Goal: Task Accomplishment & Management: Manage account settings

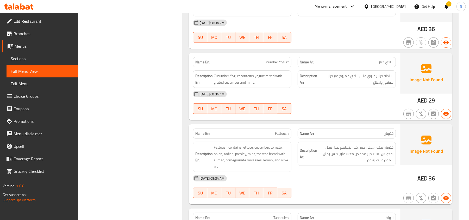
scroll to position [1493, 0]
click at [281, 65] on span "Cucumber Yogurt" at bounding box center [276, 61] width 26 height 5
copy span "Cucumber Yogurt"
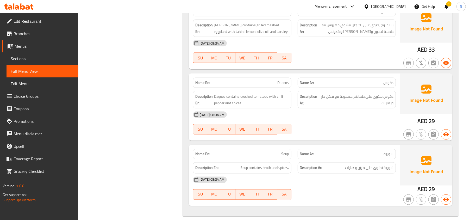
scroll to position [2002, 0]
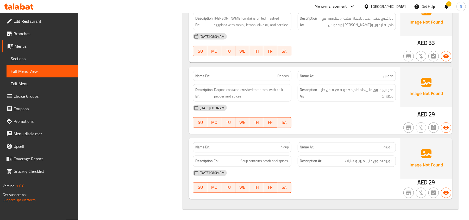
click at [285, 73] on span "Daqoos" at bounding box center [283, 75] width 11 height 5
copy span "Daqoos"
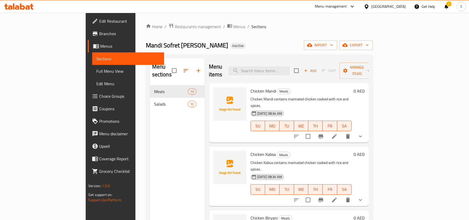
click at [286, 66] on input "search" at bounding box center [258, 70] width 61 height 9
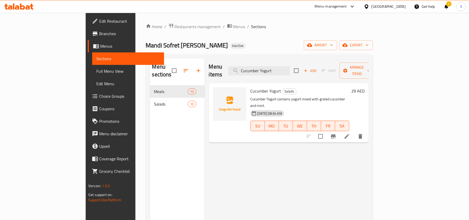
click at [297, 72] on div "Menu items Cucumber Yogurt Add Sort Manage items" at bounding box center [289, 70] width 160 height 25
click at [290, 68] on input "Cucumber Yogurt" at bounding box center [258, 70] width 61 height 9
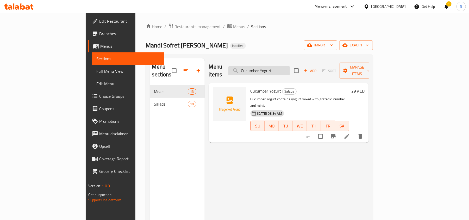
paste input "Daqoos"
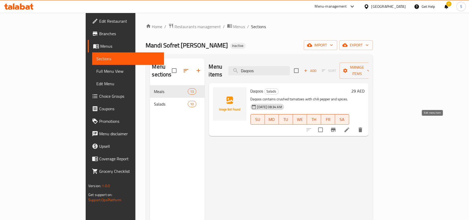
type input "Daqoos"
drag, startPoint x: 264, startPoint y: 36, endPoint x: 261, endPoint y: 4, distance: 31.6
click at [264, 35] on div "Home / Restaurants management / Menus / Sections Mandi Sofret Al Sultan Inactiv…" at bounding box center [259, 152] width 227 height 259
click at [19, 10] on div at bounding box center [19, 6] width 38 height 10
click at [29, 7] on icon at bounding box center [28, 7] width 4 height 4
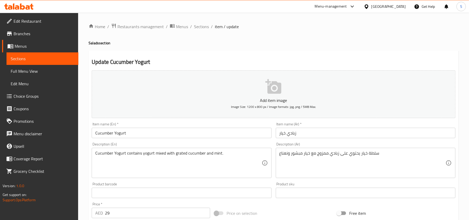
click at [354, 149] on div "سلطة خيار يحتوي على زبادي ممزوج مع خيار مبشور ونعناع Description (Ar)" at bounding box center [366, 163] width 180 height 30
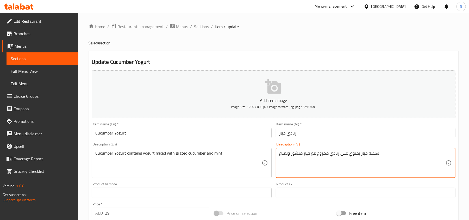
click at [373, 155] on textarea "سلطة خيار يحتوي على زبادي ممزوج مع خيار مبشور ونعناع" at bounding box center [362, 163] width 166 height 25
type textarea "روب خيار يحتوي على زبادي ممزوج مع خيار مبشور ونعناع"
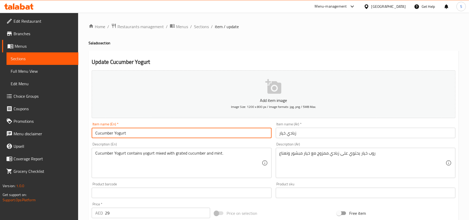
click at [193, 129] on input "Cucumber Yogurt" at bounding box center [182, 133] width 180 height 10
click at [201, 134] on input "Cucumber Yogurt" at bounding box center [182, 133] width 180 height 10
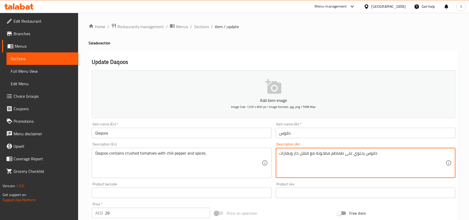
click at [296, 155] on textarea "دقوس يحتوي على طماطم مطحونة مع فلفل حار وبهارات" at bounding box center [362, 163] width 166 height 25
click at [297, 153] on textarea "دقوس يحتوي على طماطم مطحونة مع فلفل تشيللي وبهارات" at bounding box center [362, 163] width 166 height 25
type textarea "دقوس يحتوي على طماطم مطحونة مع فلفل تشيلي وبهارات"
click at [249, 136] on input "Daqoos" at bounding box center [182, 133] width 180 height 10
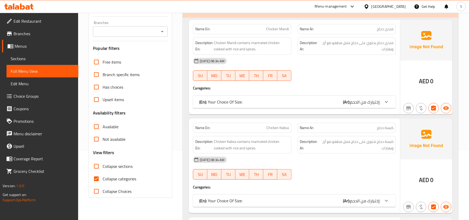
scroll to position [69, 0]
click at [106, 178] on span "Collapse categories" at bounding box center [120, 178] width 34 height 6
click at [103, 178] on input "Collapse categories" at bounding box center [96, 178] width 13 height 13
checkbox input "false"
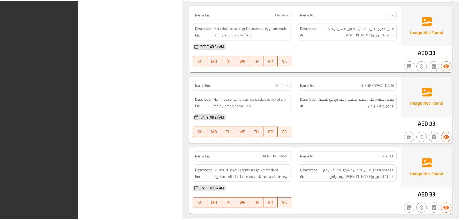
scroll to position [2002, 0]
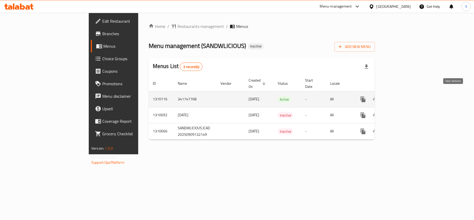
click at [404, 96] on icon "enhanced table" at bounding box center [401, 99] width 6 height 6
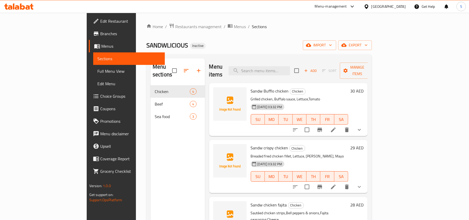
drag, startPoint x: 223, startPoint y: 47, endPoint x: 226, endPoint y: 50, distance: 3.8
click at [223, 47] on div "SANDWLICIOUS Inactive import export" at bounding box center [259, 45] width 226 height 10
click at [307, 44] on div "SANDWLICIOUS Inactive import export" at bounding box center [259, 45] width 226 height 10
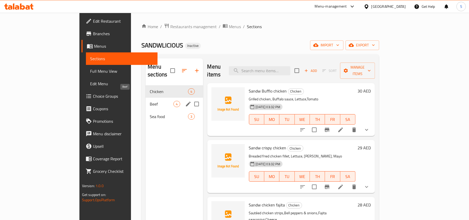
click at [150, 101] on span "Beef" at bounding box center [162, 104] width 24 height 6
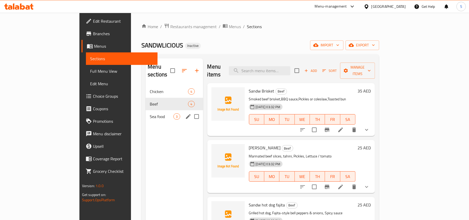
click at [146, 110] on div "Sea food 3" at bounding box center [174, 116] width 57 height 13
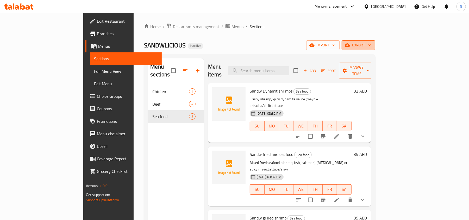
click at [371, 44] on span "export" at bounding box center [358, 45] width 25 height 7
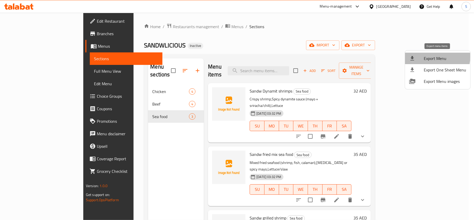
click at [429, 57] on span "Export Menu" at bounding box center [445, 58] width 42 height 6
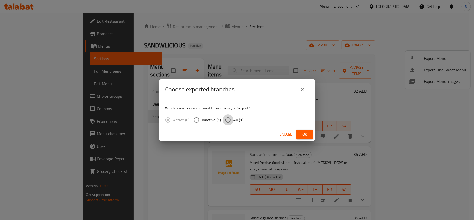
click at [230, 120] on input "All (1)" at bounding box center [228, 119] width 11 height 11
radio input "true"
click at [309, 130] on button "Ok" at bounding box center [305, 134] width 17 height 10
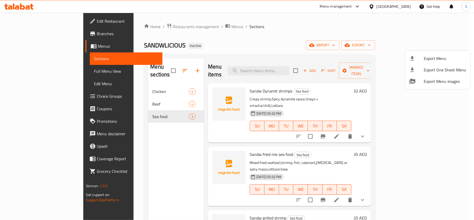
click at [26, 6] on div at bounding box center [237, 110] width 474 height 220
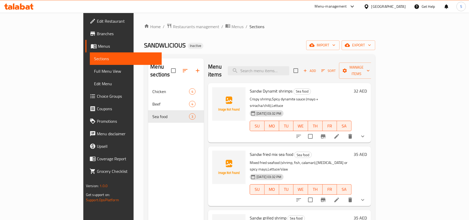
click at [26, 6] on icon at bounding box center [18, 6] width 29 height 6
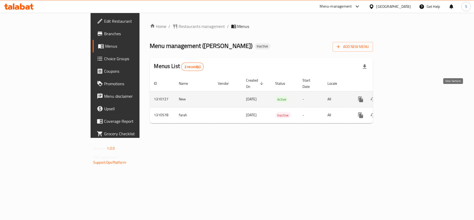
click at [405, 93] on link "enhanced table" at bounding box center [398, 99] width 13 height 13
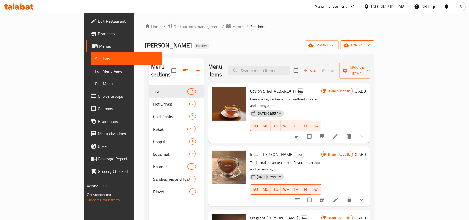
click at [370, 47] on span "export" at bounding box center [357, 45] width 25 height 7
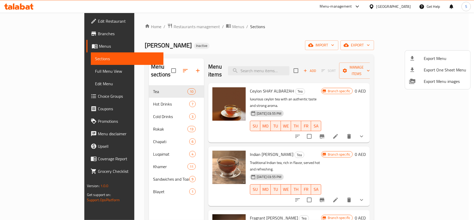
click at [424, 51] on ul "Export Menu Export One Sheet Menu Export Menu images" at bounding box center [437, 70] width 65 height 39
click at [421, 52] on ul "Export Menu Export One Sheet Menu Export Menu images" at bounding box center [437, 70] width 65 height 39
click at [418, 55] on li "Export Menu" at bounding box center [437, 58] width 65 height 11
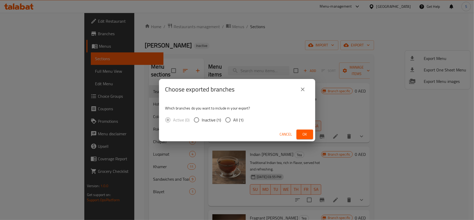
click at [244, 120] on div "Active (0) Inactive (1) All (1)" at bounding box center [206, 119] width 83 height 11
click at [228, 124] on input "All (1)" at bounding box center [228, 119] width 11 height 11
radio input "true"
click at [303, 135] on span "Ok" at bounding box center [305, 134] width 8 height 7
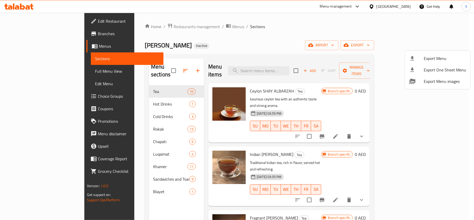
click at [391, 6] on div at bounding box center [237, 110] width 474 height 220
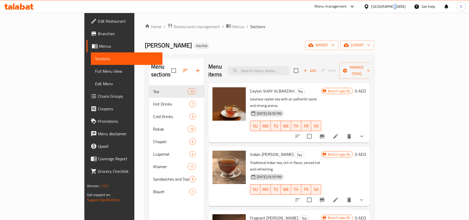
click at [391, 6] on div "[GEOGRAPHIC_DATA]" at bounding box center [388, 7] width 34 height 6
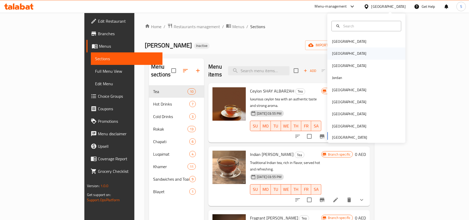
click at [336, 52] on div "[GEOGRAPHIC_DATA]" at bounding box center [349, 54] width 34 height 6
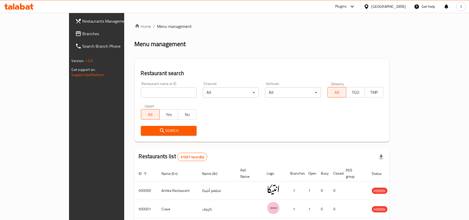
click at [83, 37] on span "Branches" at bounding box center [113, 33] width 61 height 6
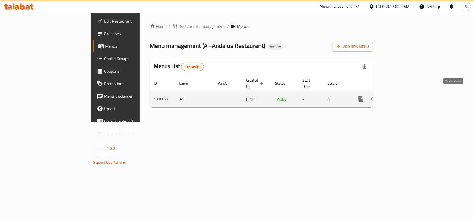
click at [405, 93] on link "enhanced table" at bounding box center [398, 99] width 13 height 13
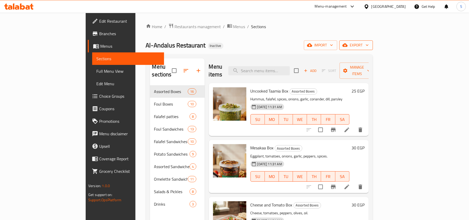
click at [369, 44] on span "export" at bounding box center [355, 45] width 25 height 7
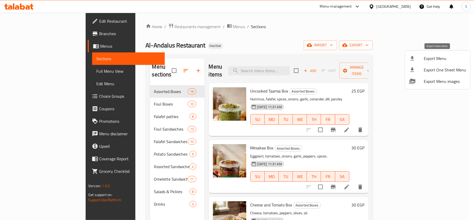
click at [420, 57] on div at bounding box center [416, 58] width 15 height 6
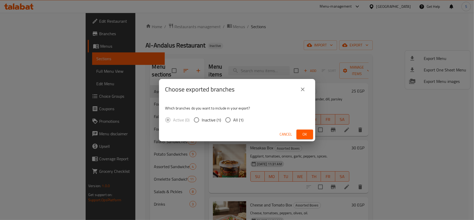
click at [229, 118] on input "All (1)" at bounding box center [228, 119] width 11 height 11
radio input "true"
click at [310, 134] on button "Ok" at bounding box center [305, 134] width 17 height 10
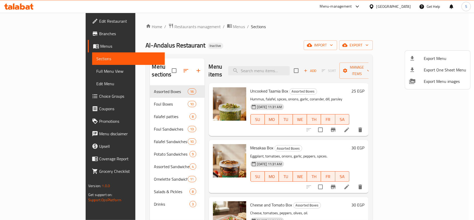
click at [392, 21] on div at bounding box center [237, 110] width 474 height 220
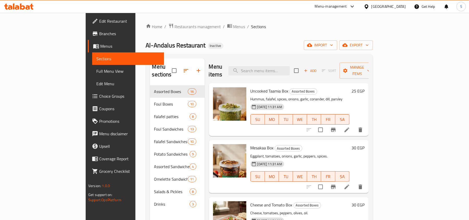
click at [399, 10] on div "[GEOGRAPHIC_DATA]" at bounding box center [385, 6] width 50 height 13
click at [371, 7] on div at bounding box center [368, 7] width 8 height 6
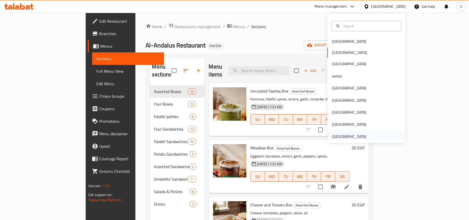
click at [332, 139] on div "[GEOGRAPHIC_DATA]" at bounding box center [349, 137] width 34 height 6
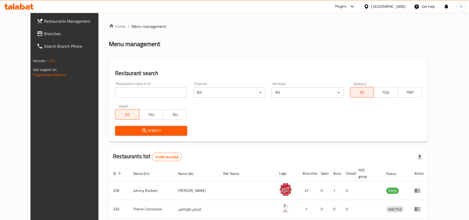
click at [47, 31] on span "Branches" at bounding box center [74, 33] width 61 height 6
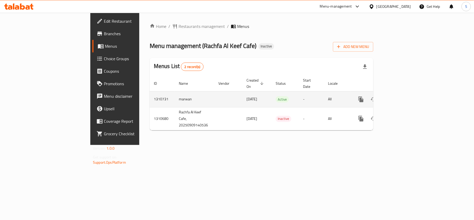
click at [405, 93] on link "enhanced table" at bounding box center [398, 99] width 13 height 13
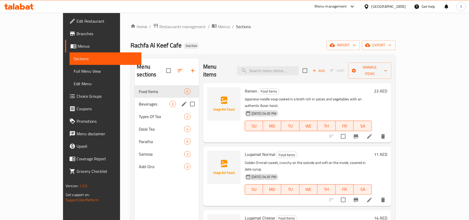
click at [139, 101] on span "Beverages" at bounding box center [154, 104] width 30 height 6
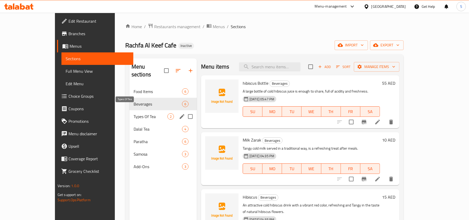
click at [134, 113] on span "Types Of Tea" at bounding box center [151, 116] width 34 height 6
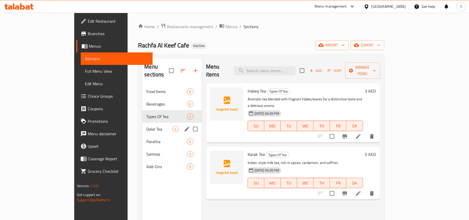
click at [146, 126] on span "Dalal Tea" at bounding box center [159, 129] width 26 height 6
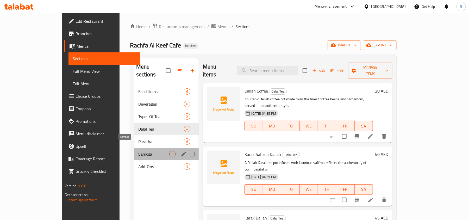
click at [138, 151] on span "Samosa" at bounding box center [153, 154] width 31 height 6
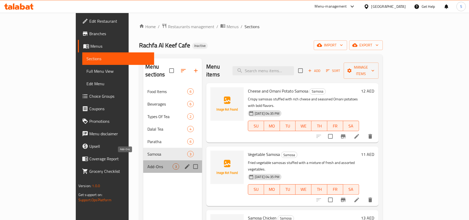
click at [147, 163] on span "Add-Ons" at bounding box center [159, 166] width 25 height 6
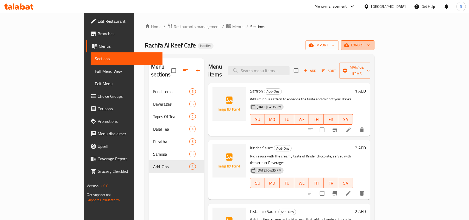
click at [370, 46] on span "export" at bounding box center [357, 45] width 25 height 7
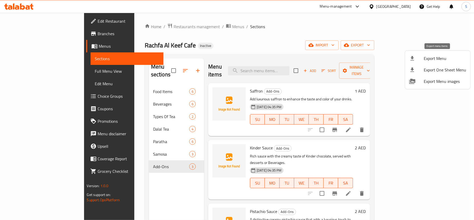
click at [437, 60] on span "Export Menu" at bounding box center [445, 58] width 42 height 6
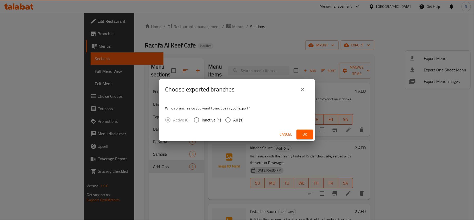
click at [230, 119] on input "All (1)" at bounding box center [228, 119] width 11 height 11
radio input "true"
click at [315, 133] on div "Cancel Ok" at bounding box center [237, 134] width 156 height 14
click at [306, 136] on span "Ok" at bounding box center [305, 134] width 8 height 7
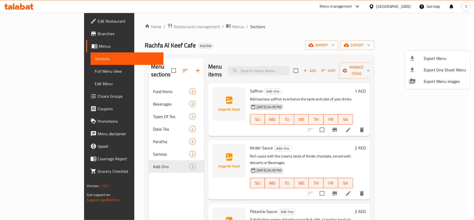
click at [272, 44] on div at bounding box center [237, 110] width 474 height 220
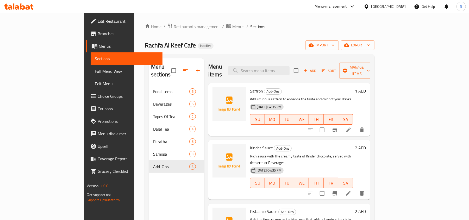
click at [25, 7] on icon at bounding box center [18, 6] width 29 height 6
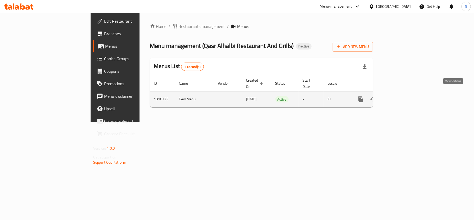
click at [402, 96] on icon "enhanced table" at bounding box center [398, 99] width 6 height 6
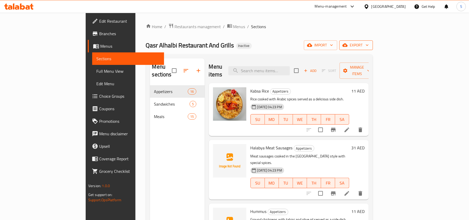
click at [369, 47] on span "export" at bounding box center [355, 45] width 25 height 7
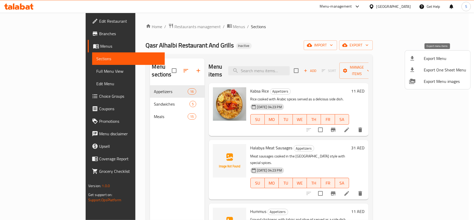
click at [424, 55] on span "Export Menu" at bounding box center [445, 58] width 42 height 6
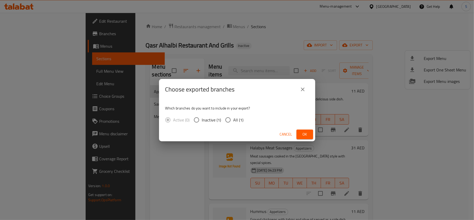
click at [235, 121] on span "All (1)" at bounding box center [239, 120] width 10 height 6
click at [234, 121] on input "All (1)" at bounding box center [228, 119] width 11 height 11
radio input "true"
click at [312, 133] on button "Ok" at bounding box center [305, 134] width 17 height 10
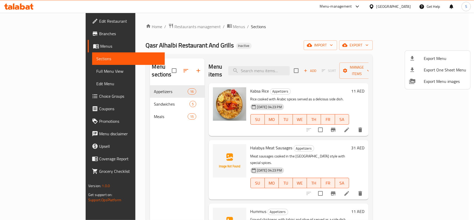
click at [380, 16] on div at bounding box center [237, 110] width 474 height 220
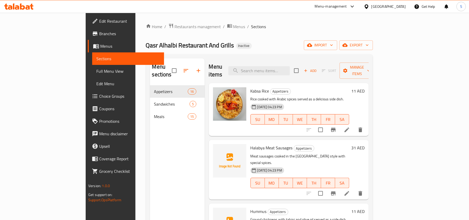
click at [378, 5] on div "[GEOGRAPHIC_DATA]" at bounding box center [388, 7] width 34 height 6
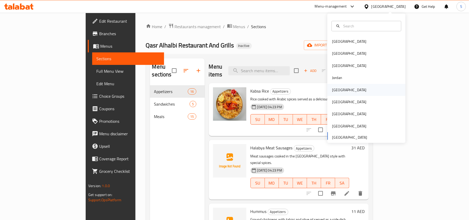
click at [334, 88] on div "[GEOGRAPHIC_DATA]" at bounding box center [349, 90] width 34 height 6
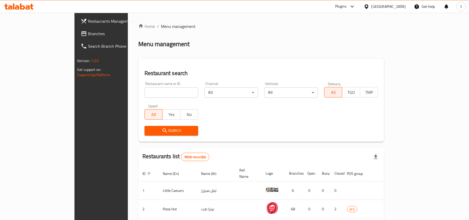
click at [88, 31] on span "Branches" at bounding box center [118, 33] width 61 height 6
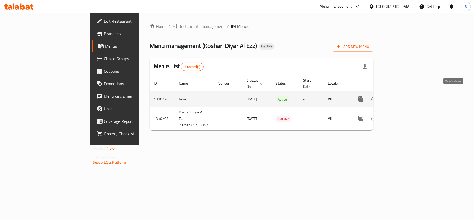
click at [401, 97] on icon "enhanced table" at bounding box center [398, 99] width 5 height 5
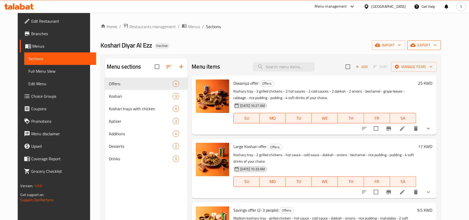
click at [439, 41] on button "export" at bounding box center [424, 45] width 34 height 10
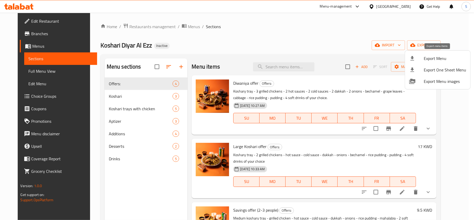
click at [416, 53] on li "Export Menu" at bounding box center [437, 58] width 65 height 11
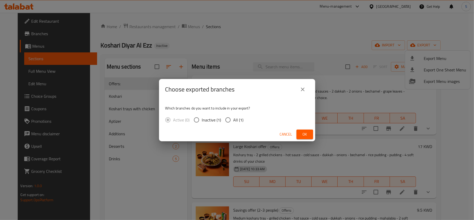
click at [229, 122] on input "All (1)" at bounding box center [228, 119] width 11 height 11
radio input "true"
click at [307, 135] on span "Ok" at bounding box center [305, 134] width 8 height 7
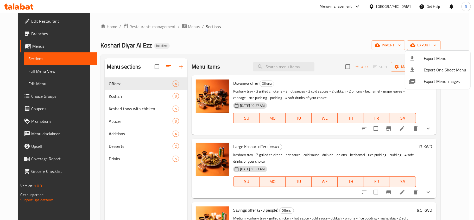
click at [397, 8] on div at bounding box center [237, 110] width 474 height 220
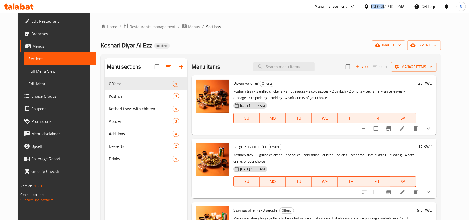
click at [397, 8] on div "[GEOGRAPHIC_DATA]" at bounding box center [388, 7] width 34 height 6
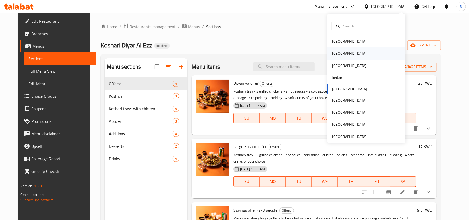
click at [338, 54] on div "[GEOGRAPHIC_DATA]" at bounding box center [349, 53] width 43 height 12
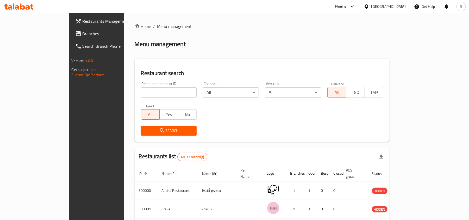
click at [45, 35] on div at bounding box center [234, 110] width 469 height 220
click at [83, 35] on span "Branches" at bounding box center [113, 33] width 61 height 6
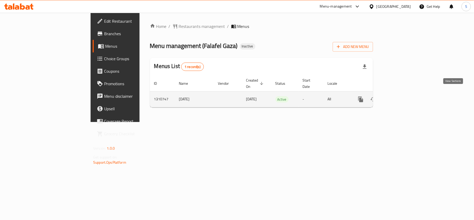
click at [402, 96] on icon "enhanced table" at bounding box center [398, 99] width 6 height 6
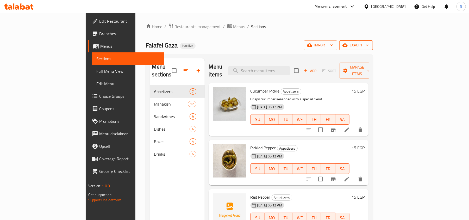
click at [369, 45] on span "export" at bounding box center [355, 45] width 25 height 7
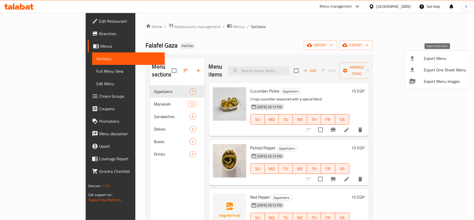
click at [414, 58] on icon at bounding box center [413, 58] width 4 height 4
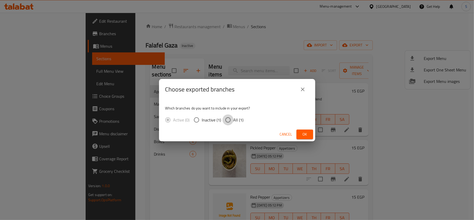
click at [231, 121] on input "All (1)" at bounding box center [228, 119] width 11 height 11
radio input "true"
click at [307, 135] on span "Ok" at bounding box center [305, 134] width 8 height 7
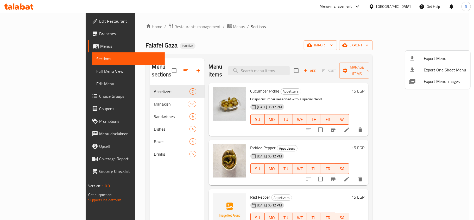
click at [271, 75] on div at bounding box center [237, 110] width 474 height 220
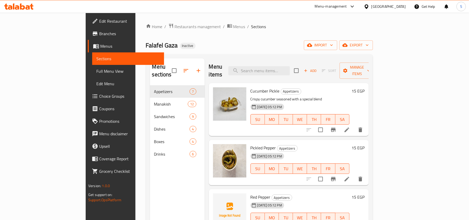
click at [277, 60] on div "Menu items Add Sort Manage items" at bounding box center [289, 70] width 160 height 25
click at [277, 71] on input "search" at bounding box center [258, 70] width 61 height 9
paste input "Cola"
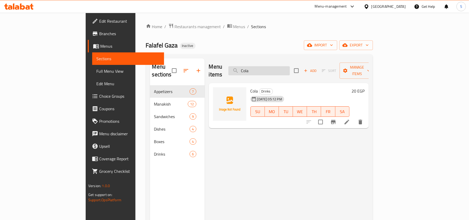
click at [283, 68] on input "Cola" at bounding box center [258, 70] width 61 height 9
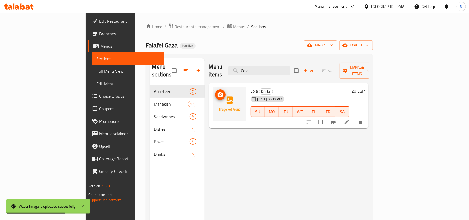
type input "Cola"
click at [215, 89] on button "upload picture" at bounding box center [220, 94] width 10 height 10
click at [369, 45] on span "export" at bounding box center [355, 45] width 25 height 7
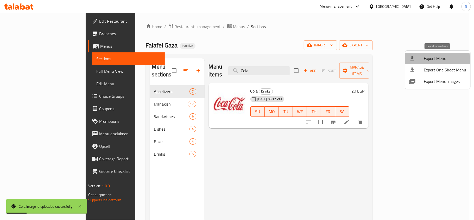
click at [427, 60] on span "Export Menu" at bounding box center [445, 58] width 42 height 6
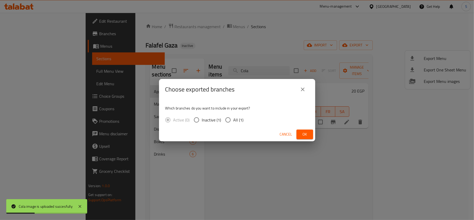
click at [221, 117] on div "Active (0) Inactive (1) All (1)" at bounding box center [206, 119] width 83 height 11
click at [228, 118] on input "All (1)" at bounding box center [228, 119] width 11 height 11
radio input "true"
click at [305, 132] on span "Ok" at bounding box center [305, 134] width 8 height 7
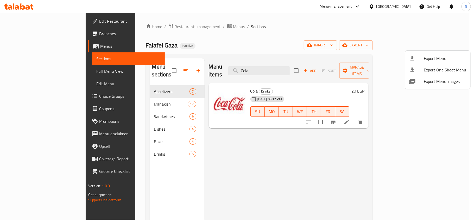
click at [405, 7] on div at bounding box center [237, 110] width 474 height 220
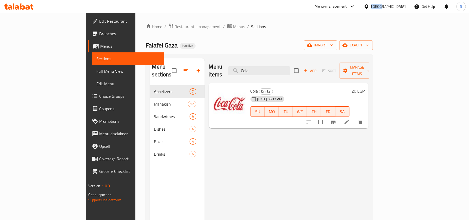
click at [405, 7] on div "[GEOGRAPHIC_DATA]" at bounding box center [388, 7] width 34 height 6
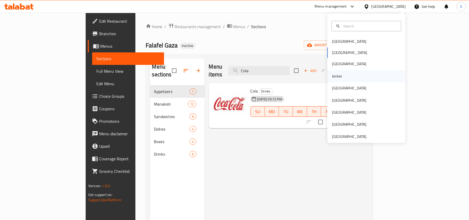
click at [338, 74] on div "Jordan" at bounding box center [337, 76] width 18 height 12
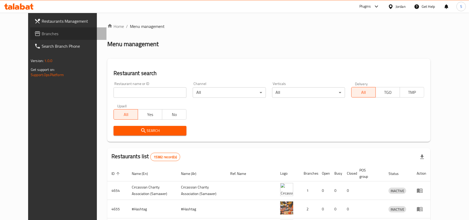
click at [31, 29] on link "Branches" at bounding box center [68, 33] width 76 height 13
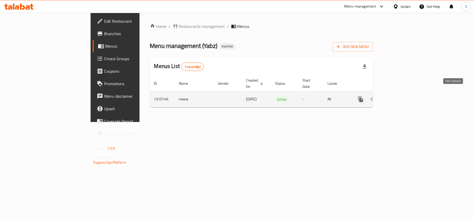
click at [401, 97] on icon "enhanced table" at bounding box center [398, 99] width 5 height 5
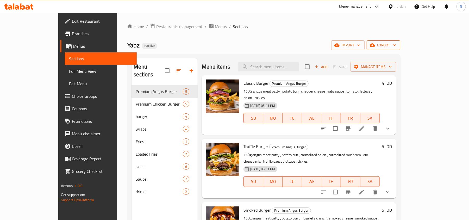
click at [396, 44] on span "export" at bounding box center [383, 45] width 25 height 7
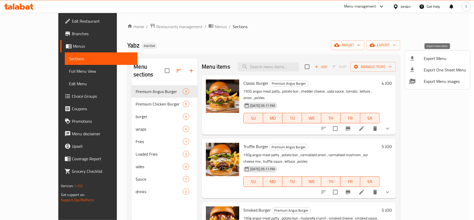
click at [408, 54] on li "Export Menu" at bounding box center [437, 58] width 65 height 11
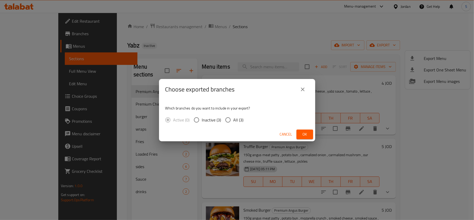
click at [244, 117] on div "Active (0) Inactive (3) All (3)" at bounding box center [206, 119] width 83 height 11
click at [243, 122] on div "Active (0) Inactive (3) All (3)" at bounding box center [206, 119] width 83 height 11
click at [238, 120] on span "All (3)" at bounding box center [239, 120] width 10 height 6
click at [234, 120] on input "All (3)" at bounding box center [228, 119] width 11 height 11
radio input "true"
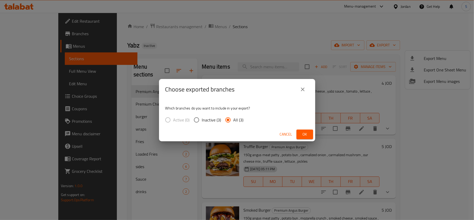
click at [309, 133] on button "Ok" at bounding box center [305, 134] width 17 height 10
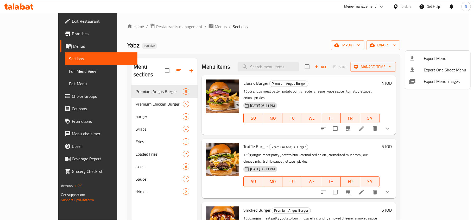
click at [16, 9] on div at bounding box center [237, 110] width 474 height 220
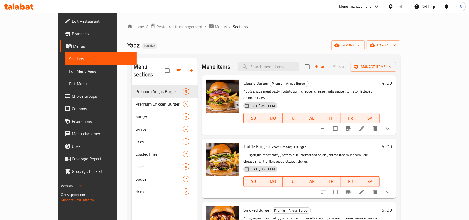
click at [16, 7] on icon at bounding box center [17, 7] width 4 height 4
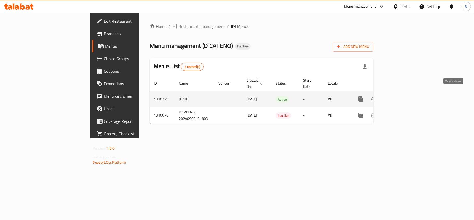
click at [402, 96] on icon "enhanced table" at bounding box center [399, 99] width 6 height 6
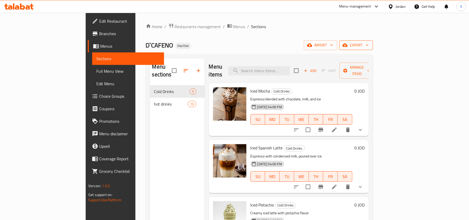
click at [348, 43] on icon "button" at bounding box center [344, 44] width 5 height 5
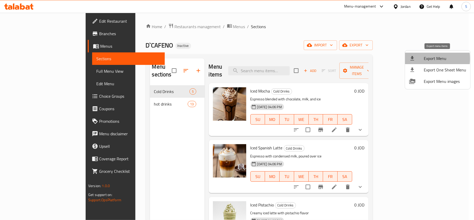
click at [420, 59] on div at bounding box center [416, 58] width 15 height 6
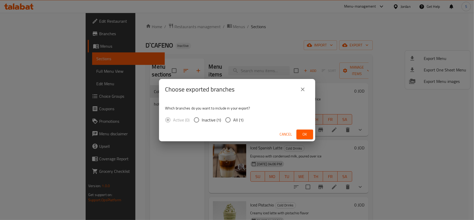
click at [235, 122] on span "All (1)" at bounding box center [239, 120] width 10 height 6
click at [234, 122] on input "All (1)" at bounding box center [228, 119] width 11 height 11
radio input "true"
click at [305, 131] on span "Ok" at bounding box center [305, 134] width 8 height 7
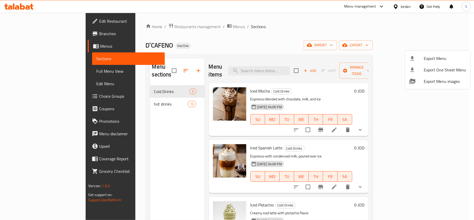
click at [401, 7] on div at bounding box center [237, 110] width 474 height 220
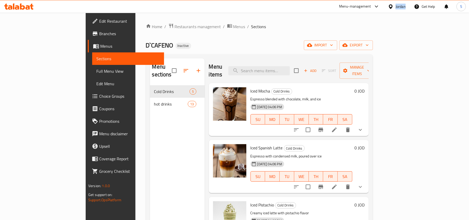
click at [401, 7] on div "Jordan" at bounding box center [401, 7] width 10 height 6
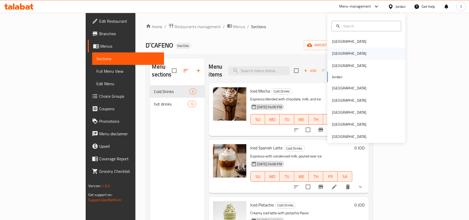
click at [334, 54] on div "[GEOGRAPHIC_DATA]" at bounding box center [349, 54] width 34 height 6
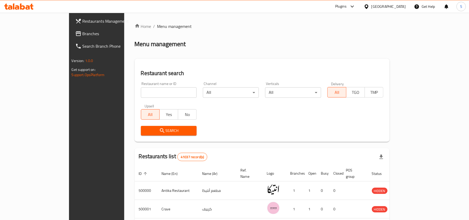
click at [83, 35] on span "Branches" at bounding box center [113, 33] width 61 height 6
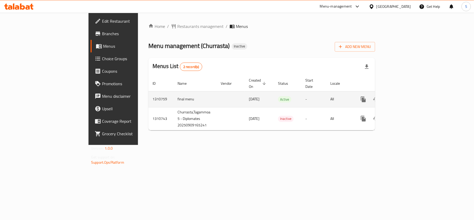
click at [404, 96] on icon "enhanced table" at bounding box center [401, 99] width 6 height 6
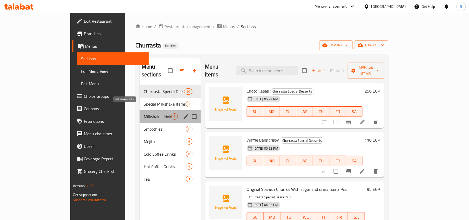
click at [144, 113] on span "Milkshake drinks" at bounding box center [158, 116] width 28 height 6
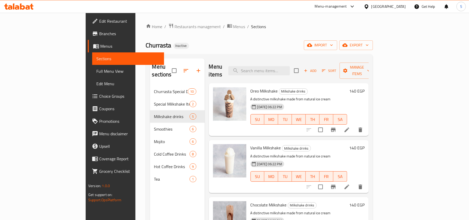
click at [373, 37] on div "Home / Restaurants management / Menus / Sections Churrasta Inactive import expo…" at bounding box center [259, 152] width 227 height 259
click at [369, 44] on span "export" at bounding box center [355, 45] width 25 height 7
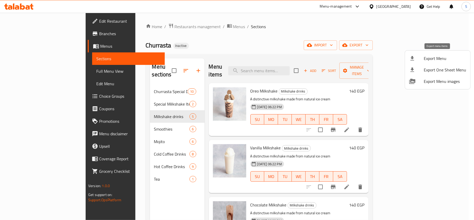
click at [429, 56] on span "Export Menu" at bounding box center [445, 58] width 42 height 6
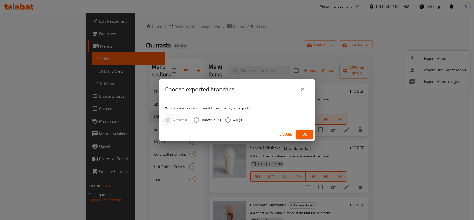
click at [230, 113] on div "Which branches do you want to include in your export? Active (0) Inactive (1) A…" at bounding box center [237, 114] width 156 height 28
click at [232, 120] on input "All (1)" at bounding box center [228, 119] width 11 height 11
radio input "true"
click at [304, 131] on span "Ok" at bounding box center [305, 134] width 8 height 7
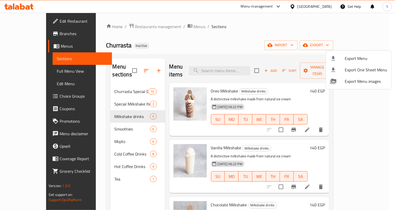
click at [234, 67] on div at bounding box center [197, 105] width 395 height 210
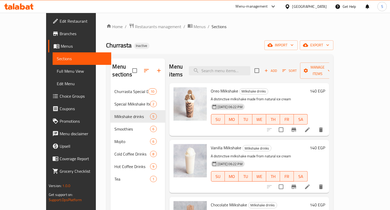
click at [234, 67] on input "search" at bounding box center [219, 70] width 61 height 9
paste input "Tiramisu Cake"
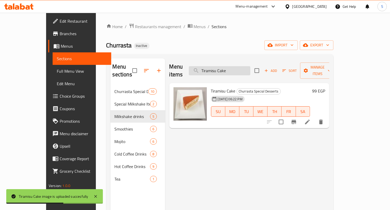
click at [232, 66] on input "Tiramisu Cake" at bounding box center [219, 70] width 61 height 9
click at [233, 66] on input "Tiramisu Cake" at bounding box center [219, 70] width 61 height 9
paste input "Honey"
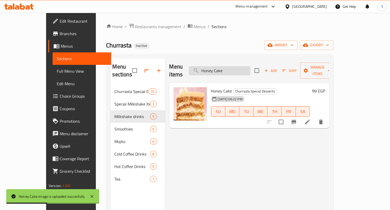
click at [250, 66] on input "Honey Cake" at bounding box center [219, 70] width 61 height 9
paste input "Carrot"
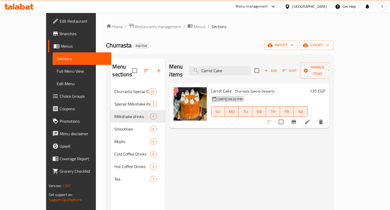
click at [247, 73] on div "Menu items Carrot Cake Add Sort Manage items" at bounding box center [249, 70] width 160 height 25
click at [246, 71] on input "Carrot Cake" at bounding box center [219, 70] width 61 height 9
paste input "Brownies"
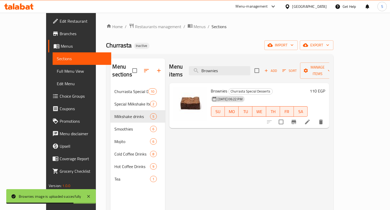
click at [227, 74] on div "Menu items Brownies Add Sort Manage items" at bounding box center [249, 70] width 160 height 25
click at [238, 67] on input "Brownies" at bounding box center [219, 70] width 61 height 9
paste input "Molten Cake"
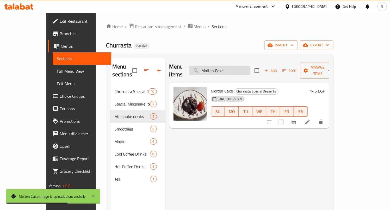
click at [245, 67] on input "Molten Cake" at bounding box center [219, 70] width 61 height 9
paste input "Hot Chocolat"
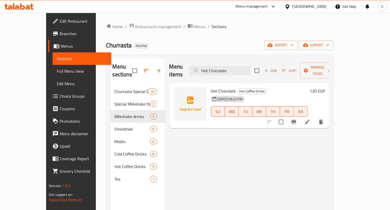
type input "Hot Chocolate"
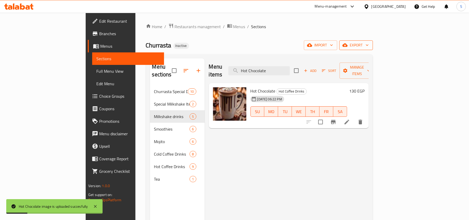
click at [369, 48] on span "export" at bounding box center [355, 45] width 25 height 7
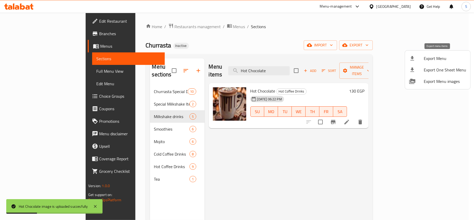
click at [420, 57] on div at bounding box center [416, 58] width 15 height 6
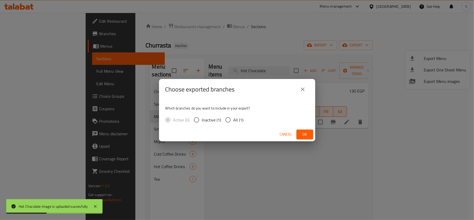
click at [231, 117] on input "All (1)" at bounding box center [228, 119] width 11 height 11
radio input "true"
click at [301, 135] on span "Ok" at bounding box center [305, 134] width 8 height 7
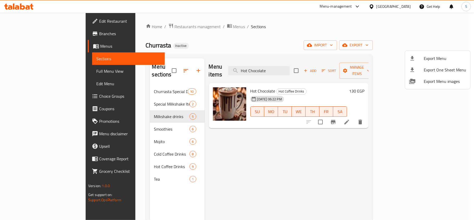
click at [402, 7] on div at bounding box center [237, 110] width 474 height 220
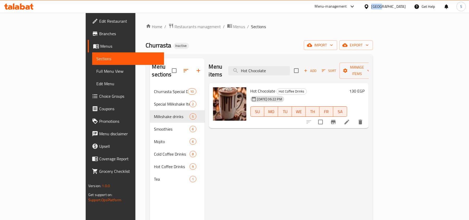
click at [402, 7] on div "[GEOGRAPHIC_DATA]" at bounding box center [388, 7] width 34 height 6
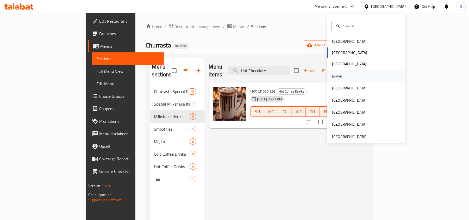
click at [334, 78] on div "Jordan" at bounding box center [337, 76] width 10 height 6
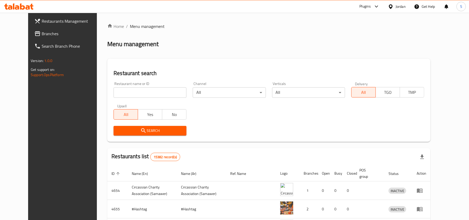
click at [43, 28] on link "Branches" at bounding box center [68, 33] width 76 height 13
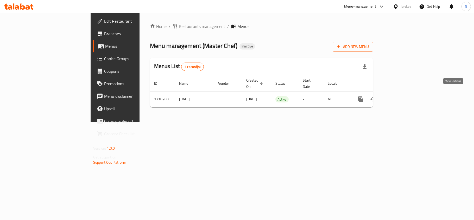
click at [402, 96] on icon "enhanced table" at bounding box center [398, 99] width 6 height 6
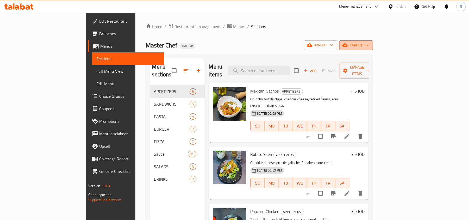
click at [348, 47] on icon "button" at bounding box center [344, 44] width 5 height 3
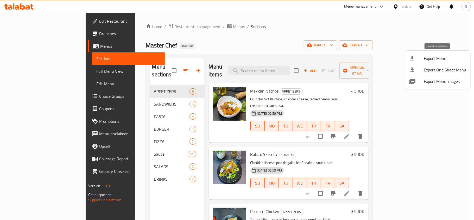
click at [424, 56] on span "Export Menu" at bounding box center [445, 58] width 42 height 6
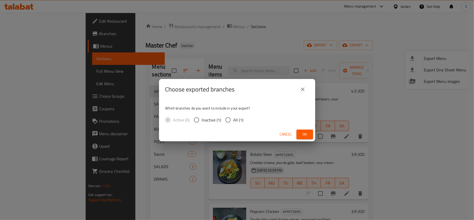
click at [244, 117] on div "Active (0) Inactive (1) All (1)" at bounding box center [206, 119] width 83 height 11
click at [230, 121] on input "All (1)" at bounding box center [228, 119] width 11 height 11
radio input "true"
click at [306, 136] on span "Ok" at bounding box center [305, 134] width 8 height 7
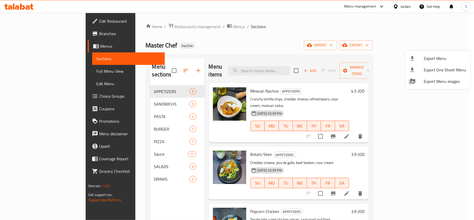
click at [35, 65] on div at bounding box center [237, 110] width 474 height 220
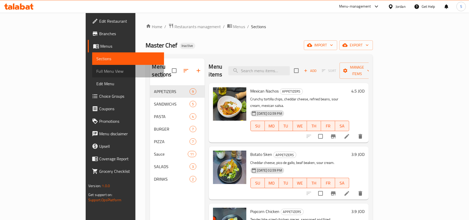
click at [96, 68] on span "Full Menu View" at bounding box center [128, 71] width 64 height 6
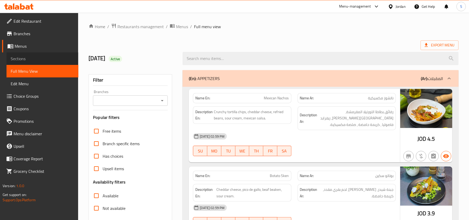
click at [33, 60] on span "Sections" at bounding box center [43, 58] width 64 height 6
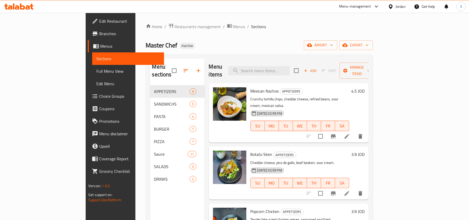
click at [391, 2] on div "Jordan" at bounding box center [397, 6] width 26 height 13
click at [396, 5] on div "Jordan" at bounding box center [401, 7] width 10 height 6
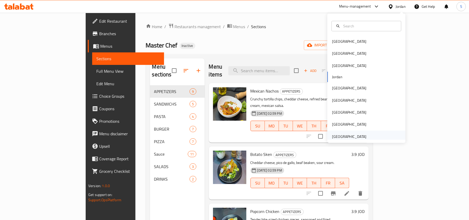
click at [336, 138] on div "[GEOGRAPHIC_DATA]" at bounding box center [349, 137] width 34 height 6
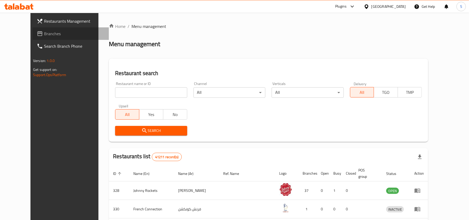
click at [44, 36] on span "Branches" at bounding box center [74, 33] width 61 height 6
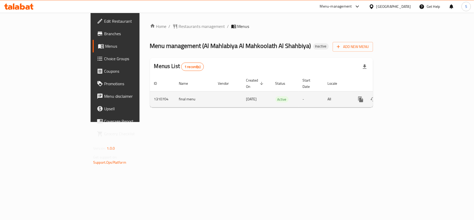
click at [402, 96] on icon "enhanced table" at bounding box center [398, 99] width 6 height 6
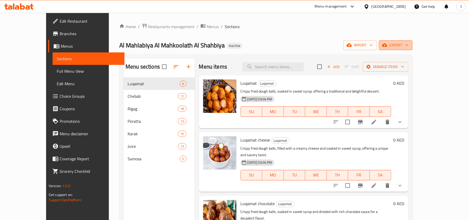
click at [408, 46] on span "export" at bounding box center [395, 45] width 25 height 7
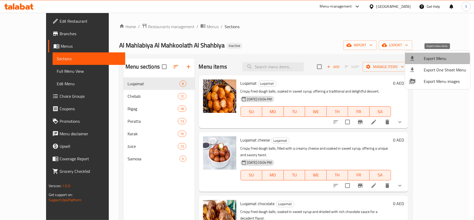
click at [423, 59] on div at bounding box center [416, 58] width 15 height 6
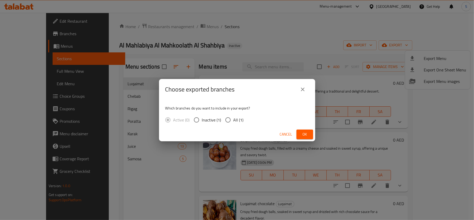
click at [238, 120] on span "All (1)" at bounding box center [239, 120] width 10 height 6
click at [234, 120] on input "All (1)" at bounding box center [228, 119] width 11 height 11
radio input "true"
click at [308, 132] on span "Ok" at bounding box center [305, 134] width 8 height 7
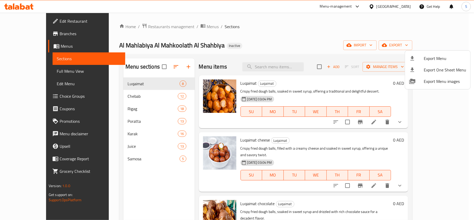
click at [398, 8] on div at bounding box center [237, 110] width 474 height 220
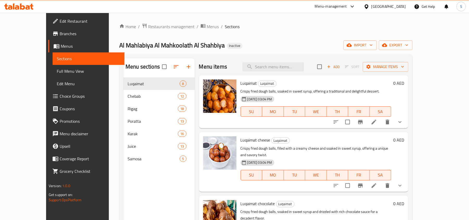
click at [390, 7] on div "[GEOGRAPHIC_DATA]" at bounding box center [388, 7] width 34 height 6
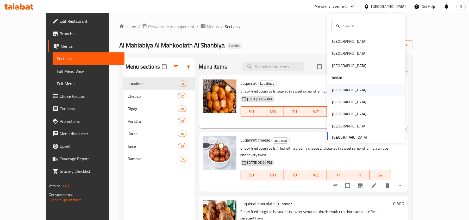
click at [342, 93] on div "Kuwait" at bounding box center [366, 90] width 78 height 12
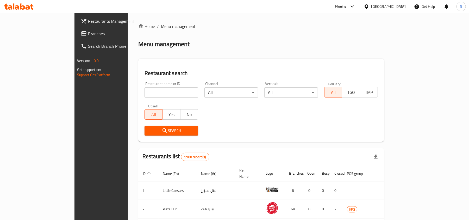
click at [88, 33] on span "Branches" at bounding box center [118, 33] width 61 height 6
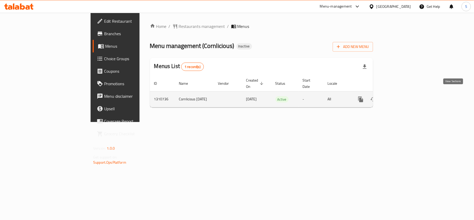
click at [402, 96] on icon "enhanced table" at bounding box center [398, 99] width 6 height 6
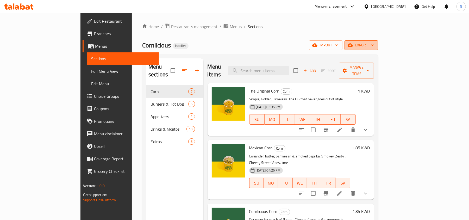
click at [374, 44] on span "export" at bounding box center [361, 45] width 25 height 7
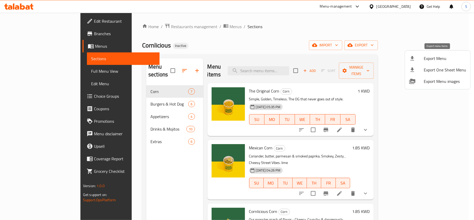
click at [421, 58] on div at bounding box center [416, 58] width 15 height 6
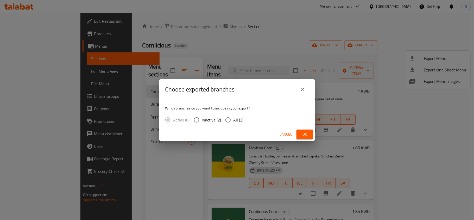
click at [237, 121] on span "All (2)" at bounding box center [239, 120] width 10 height 6
click at [234, 121] on input "All (2)" at bounding box center [228, 119] width 11 height 11
radio input "true"
click at [302, 131] on span "Ok" at bounding box center [305, 134] width 8 height 7
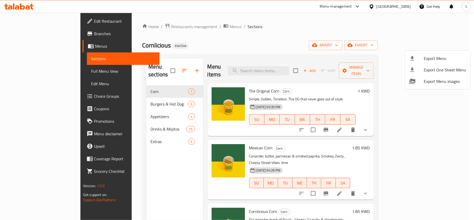
click at [400, 6] on div at bounding box center [237, 110] width 474 height 220
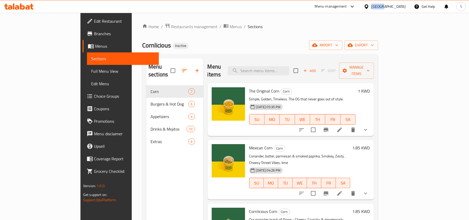
click at [400, 6] on div "Kuwait" at bounding box center [388, 7] width 34 height 6
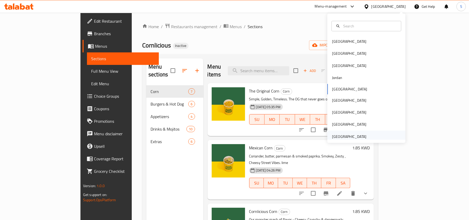
click at [338, 139] on div "United Arab Emirates" at bounding box center [349, 137] width 34 height 6
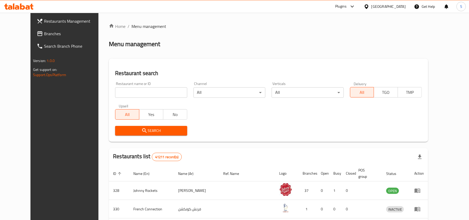
click at [44, 36] on span "Branches" at bounding box center [74, 33] width 61 height 6
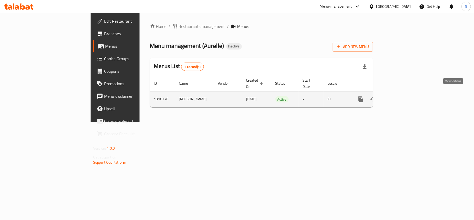
click at [402, 96] on icon "enhanced table" at bounding box center [398, 99] width 6 height 6
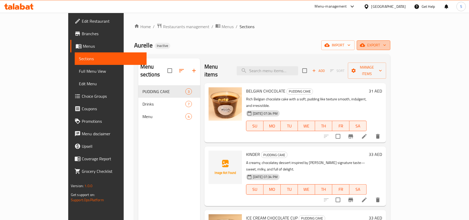
click at [386, 45] on span "export" at bounding box center [373, 45] width 25 height 7
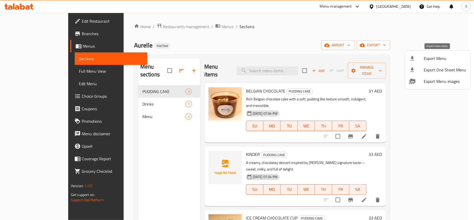
click at [423, 58] on div at bounding box center [416, 58] width 15 height 6
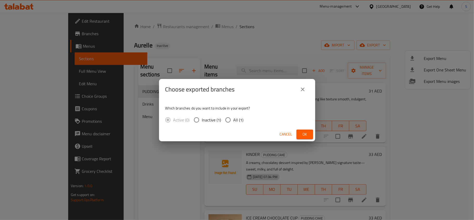
click at [236, 120] on span "All (1)" at bounding box center [239, 120] width 10 height 6
click at [234, 120] on input "All (1)" at bounding box center [228, 119] width 11 height 11
radio input "true"
click at [305, 129] on button "Ok" at bounding box center [305, 134] width 17 height 10
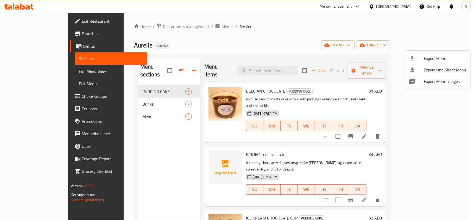
click at [302, 72] on div at bounding box center [237, 110] width 474 height 220
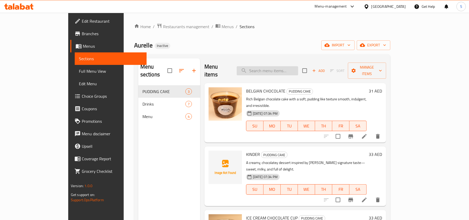
click at [298, 68] on input "search" at bounding box center [267, 70] width 61 height 9
paste input "Mojito"
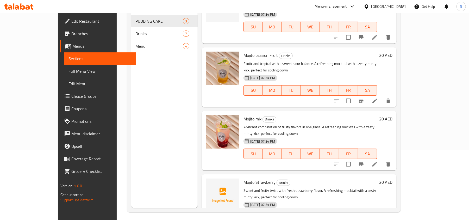
scroll to position [73, 0]
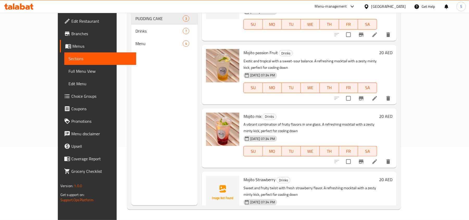
type input "Mojito"
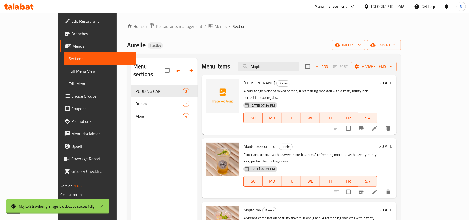
scroll to position [0, 0]
click at [397, 42] on span "export" at bounding box center [383, 45] width 25 height 7
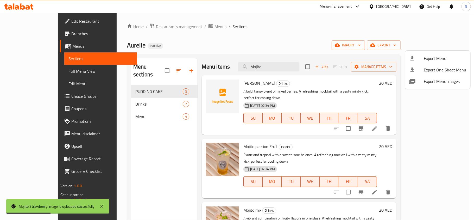
click at [410, 57] on icon at bounding box center [412, 58] width 6 height 6
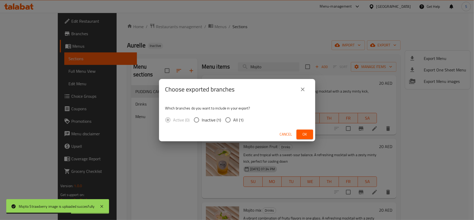
click at [235, 117] on span "All (1)" at bounding box center [239, 120] width 10 height 6
click at [234, 116] on input "All (1)" at bounding box center [228, 119] width 11 height 11
radio input "true"
click at [297, 132] on button "Ok" at bounding box center [305, 134] width 17 height 10
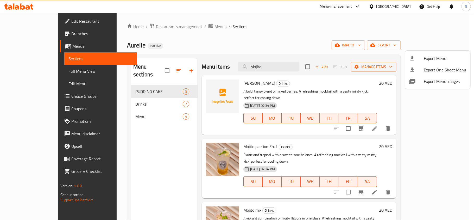
click at [29, 4] on div at bounding box center [237, 110] width 474 height 220
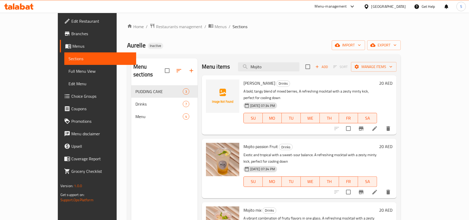
click at [29, 4] on icon at bounding box center [18, 6] width 29 height 6
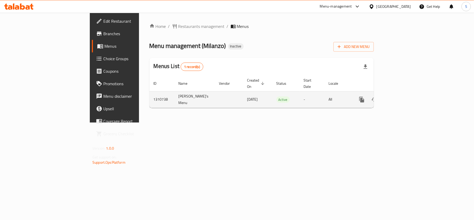
click at [402, 97] on icon "enhanced table" at bounding box center [399, 99] width 5 height 5
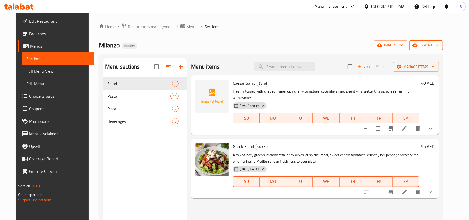
click at [437, 46] on span "export" at bounding box center [426, 45] width 25 height 7
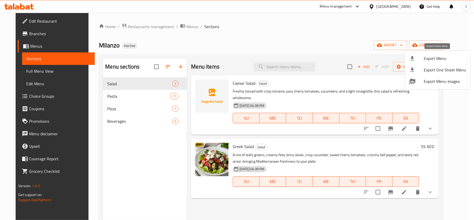
click at [419, 53] on li "Export Menu" at bounding box center [437, 58] width 65 height 11
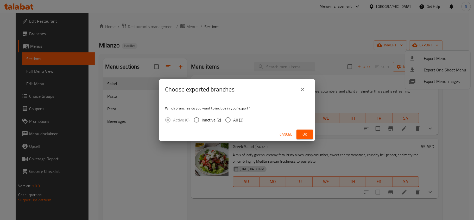
click at [243, 119] on span "All (2)" at bounding box center [239, 120] width 10 height 6
click at [234, 119] on input "All (2)" at bounding box center [228, 119] width 11 height 11
radio input "true"
click at [311, 130] on button "Ok" at bounding box center [305, 134] width 17 height 10
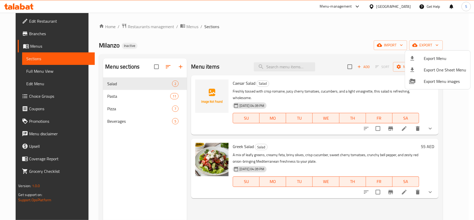
click at [277, 68] on div at bounding box center [237, 110] width 474 height 220
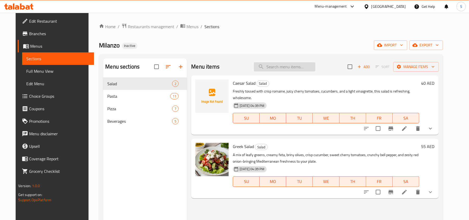
click at [276, 68] on input "search" at bounding box center [284, 66] width 61 height 9
paste input "Coca Cola"
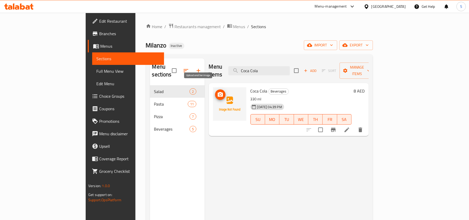
type input "Coca Cola"
click at [217, 91] on icon "upload picture" at bounding box center [220, 94] width 6 height 6
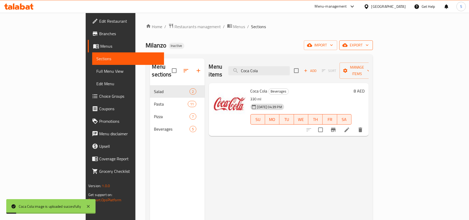
click at [369, 43] on span "export" at bounding box center [355, 45] width 25 height 7
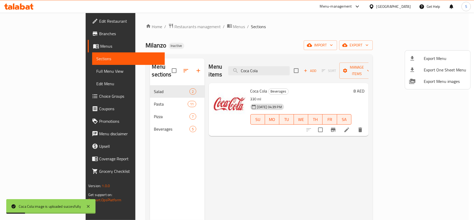
click at [425, 55] on span "Export Menu" at bounding box center [445, 58] width 42 height 6
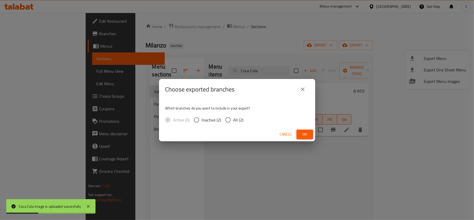
click at [235, 121] on span "All (2)" at bounding box center [239, 120] width 10 height 6
click at [234, 121] on input "All (2)" at bounding box center [228, 119] width 11 height 11
radio input "true"
click at [304, 137] on span "Ok" at bounding box center [305, 134] width 8 height 7
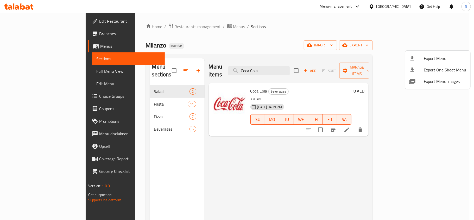
click at [403, 7] on div at bounding box center [237, 110] width 474 height 220
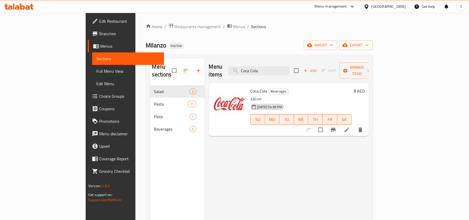
click at [391, 5] on div "[GEOGRAPHIC_DATA]" at bounding box center [388, 7] width 34 height 6
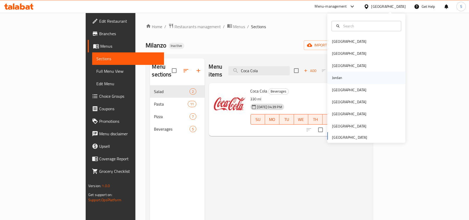
click at [333, 75] on div "Jordan" at bounding box center [337, 78] width 10 height 6
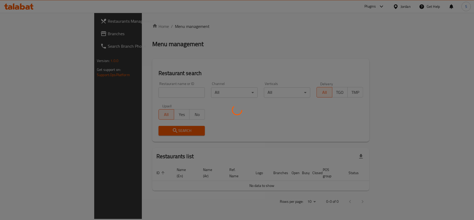
click at [30, 33] on div at bounding box center [237, 110] width 474 height 220
click at [31, 33] on div at bounding box center [237, 110] width 474 height 220
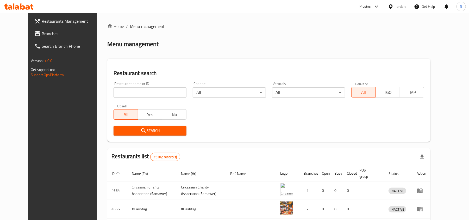
click at [42, 35] on span "Branches" at bounding box center [72, 33] width 61 height 6
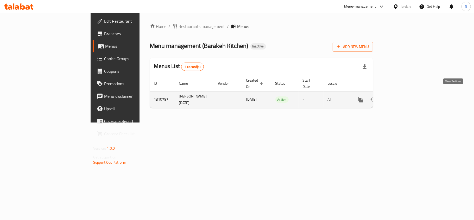
click at [402, 96] on icon "enhanced table" at bounding box center [398, 99] width 6 height 6
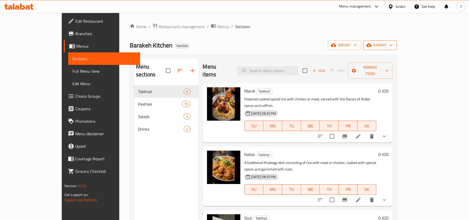
click at [393, 44] on span "export" at bounding box center [379, 45] width 25 height 7
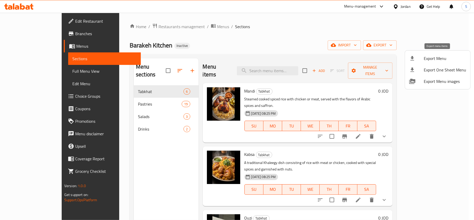
click at [413, 57] on icon at bounding box center [413, 58] width 4 height 4
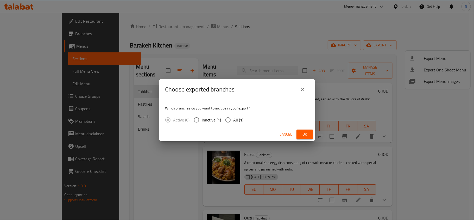
drag, startPoint x: 234, startPoint y: 119, endPoint x: 241, endPoint y: 121, distance: 7.9
click at [234, 119] on span "All (1)" at bounding box center [239, 120] width 10 height 6
click at [234, 119] on input "All (1)" at bounding box center [228, 119] width 11 height 11
radio input "true"
click at [306, 134] on span "Ok" at bounding box center [305, 134] width 8 height 7
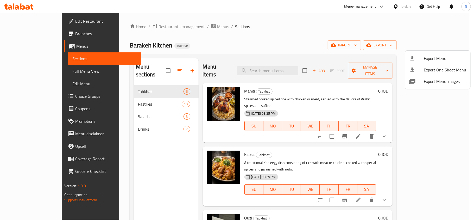
click at [407, 9] on div at bounding box center [237, 110] width 474 height 220
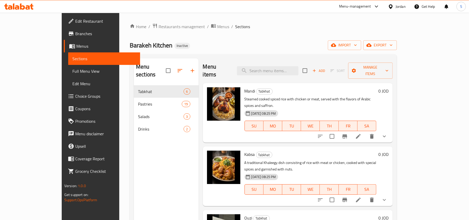
click at [403, 8] on div "Jordan" at bounding box center [401, 7] width 10 height 6
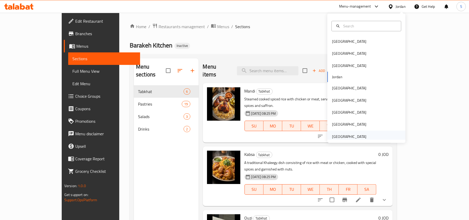
click at [367, 132] on div "[GEOGRAPHIC_DATA]" at bounding box center [366, 136] width 78 height 12
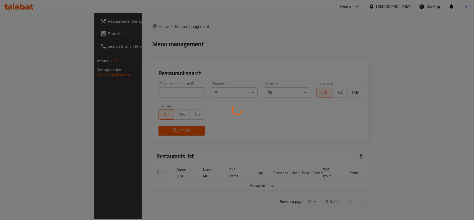
click at [27, 36] on div at bounding box center [237, 110] width 474 height 220
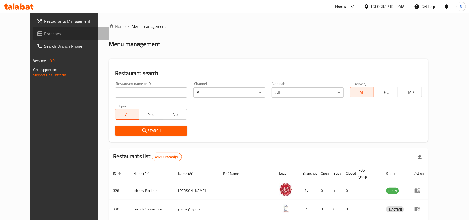
click at [33, 38] on link "Branches" at bounding box center [71, 33] width 76 height 13
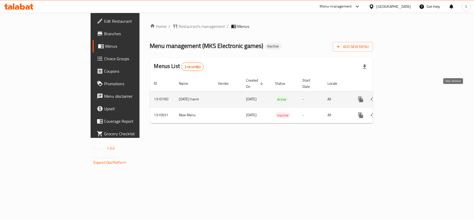
click at [402, 96] on icon "enhanced table" at bounding box center [398, 99] width 6 height 6
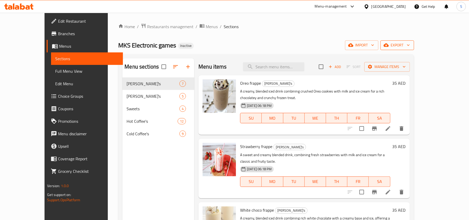
click at [410, 45] on span "export" at bounding box center [397, 45] width 25 height 7
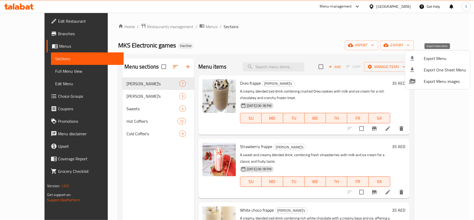
click at [439, 60] on span "Export Menu" at bounding box center [445, 58] width 42 height 6
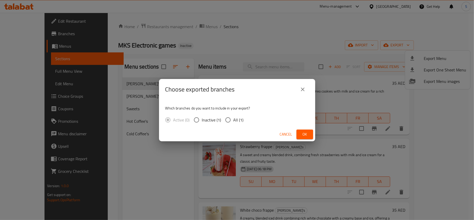
click at [234, 122] on span "All (1)" at bounding box center [239, 120] width 10 height 6
click at [233, 122] on input "All (1)" at bounding box center [228, 119] width 11 height 11
radio input "true"
click at [311, 134] on button "Ok" at bounding box center [305, 134] width 17 height 10
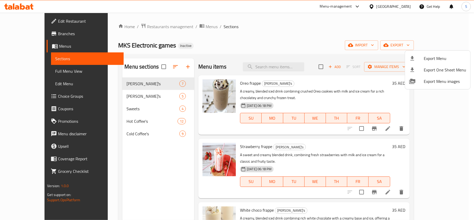
click at [24, 37] on div at bounding box center [237, 110] width 474 height 220
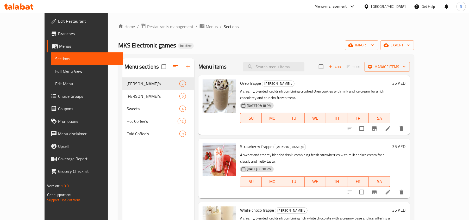
click at [58, 35] on span "Branches" at bounding box center [88, 33] width 61 height 6
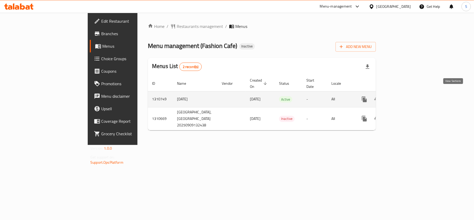
click at [405, 96] on icon "enhanced table" at bounding box center [402, 99] width 6 height 6
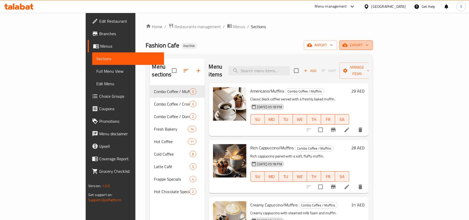
click at [373, 41] on button "export" at bounding box center [356, 45] width 34 height 10
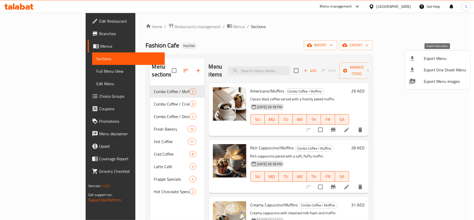
click at [432, 53] on li "Export Menu" at bounding box center [437, 58] width 65 height 11
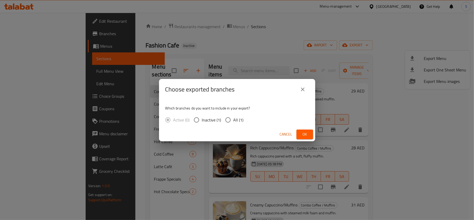
click at [232, 118] on input "All (1)" at bounding box center [228, 119] width 11 height 11
radio input "true"
click at [308, 129] on div "Cancel Ok" at bounding box center [237, 134] width 156 height 14
click at [302, 135] on span "Ok" at bounding box center [305, 134] width 8 height 7
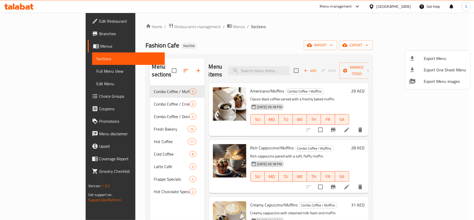
click at [399, 8] on div at bounding box center [237, 110] width 474 height 220
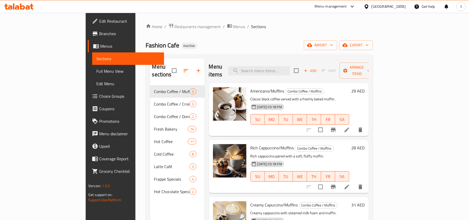
click at [389, 7] on div "United Arab Emirates" at bounding box center [388, 7] width 34 height 6
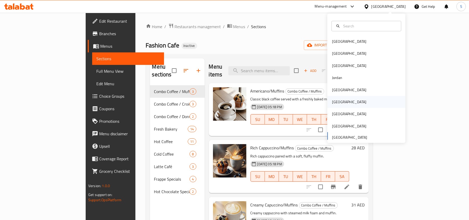
click at [333, 102] on div "[GEOGRAPHIC_DATA]" at bounding box center [349, 102] width 34 height 6
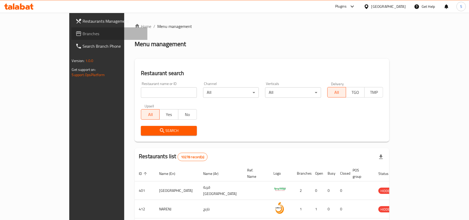
click at [83, 30] on span "Branches" at bounding box center [113, 33] width 61 height 6
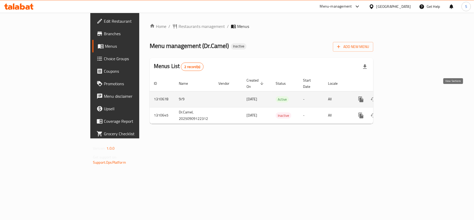
click at [402, 96] on icon "enhanced table" at bounding box center [399, 99] width 6 height 6
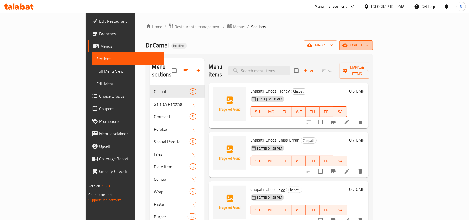
click at [369, 47] on span "export" at bounding box center [355, 45] width 25 height 7
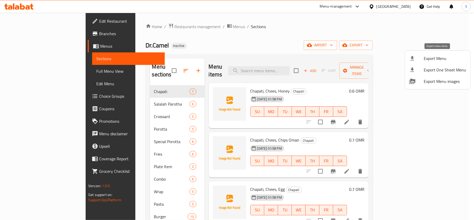
click at [419, 55] on li "Export Menu" at bounding box center [437, 58] width 65 height 11
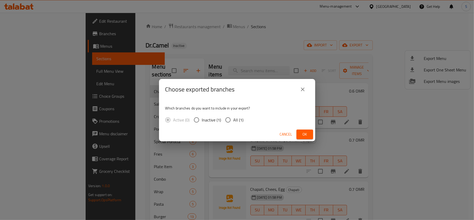
click at [236, 118] on span "All (1)" at bounding box center [239, 120] width 10 height 6
click at [234, 118] on input "All (1)" at bounding box center [228, 119] width 11 height 11
radio input "true"
click at [298, 130] on button "Ok" at bounding box center [305, 134] width 17 height 10
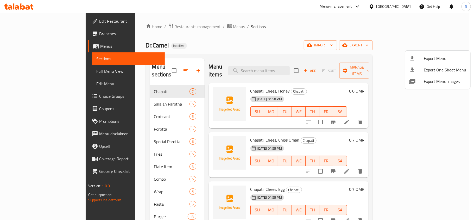
click at [343, 28] on div at bounding box center [237, 110] width 474 height 220
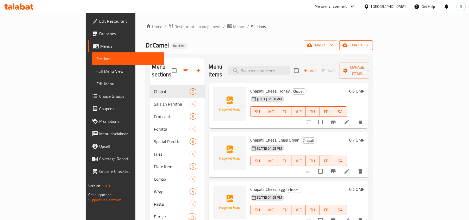
click at [373, 41] on button "export" at bounding box center [356, 45] width 34 height 10
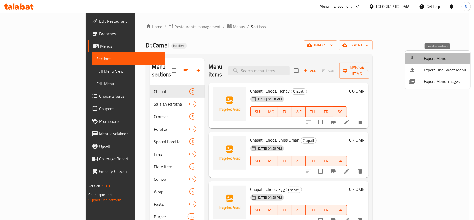
click at [424, 54] on li "Export Menu" at bounding box center [437, 58] width 65 height 11
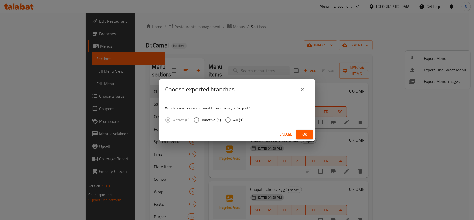
click at [241, 121] on span "All (1)" at bounding box center [239, 120] width 10 height 6
click at [234, 121] on input "All (1)" at bounding box center [228, 119] width 11 height 11
radio input "true"
click at [309, 136] on span "Ok" at bounding box center [305, 134] width 8 height 7
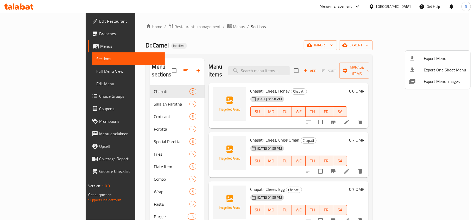
drag, startPoint x: 110, startPoint y: 106, endPoint x: 110, endPoint y: 119, distance: 12.5
click at [110, 106] on div at bounding box center [237, 110] width 474 height 220
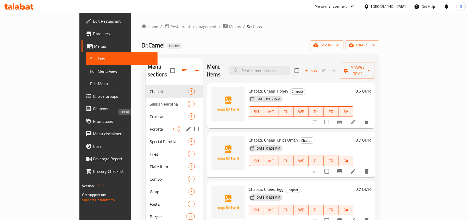
click at [150, 126] on span "Porotta" at bounding box center [162, 129] width 24 height 6
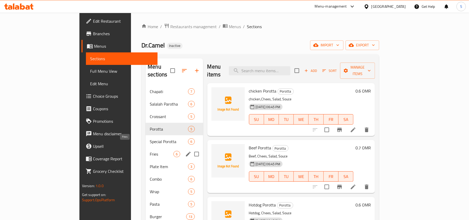
drag, startPoint x: 112, startPoint y: 146, endPoint x: 109, endPoint y: 169, distance: 22.9
click at [146, 150] on div "Fries 6" at bounding box center [174, 154] width 57 height 13
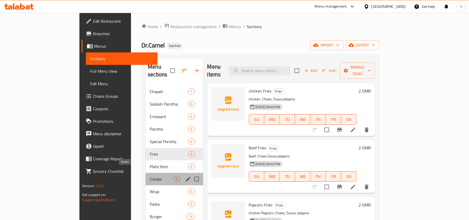
click at [150, 176] on span "Combo" at bounding box center [162, 179] width 24 height 6
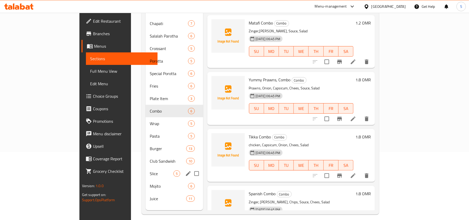
scroll to position [73, 0]
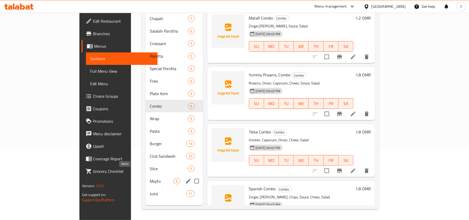
drag, startPoint x: 101, startPoint y: 168, endPoint x: 101, endPoint y: 156, distance: 11.7
click at [146, 175] on div "Mojito 6" at bounding box center [174, 181] width 57 height 13
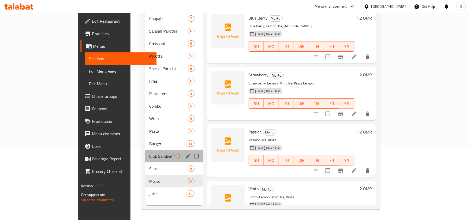
click at [145, 150] on div "Club Sandwish 10" at bounding box center [174, 156] width 58 height 13
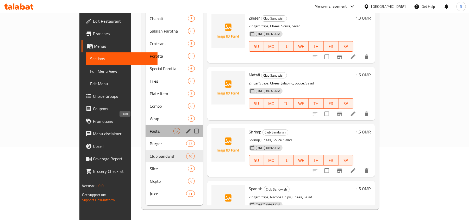
click at [150, 128] on span "Pasta" at bounding box center [162, 131] width 24 height 6
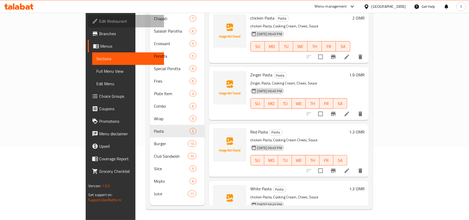
click at [99, 19] on span "Edit Restaurant" at bounding box center [129, 21] width 61 height 6
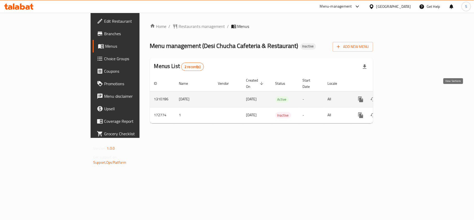
click at [402, 96] on icon "enhanced table" at bounding box center [398, 99] width 6 height 6
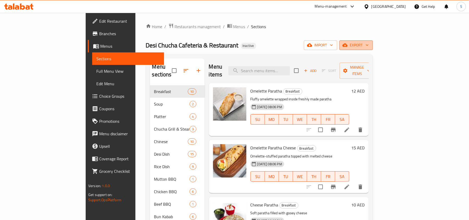
click at [369, 44] on span "export" at bounding box center [355, 45] width 25 height 7
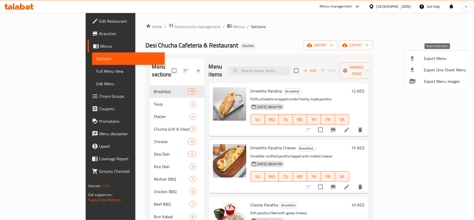
click at [425, 57] on span "Export Menu" at bounding box center [445, 58] width 42 height 6
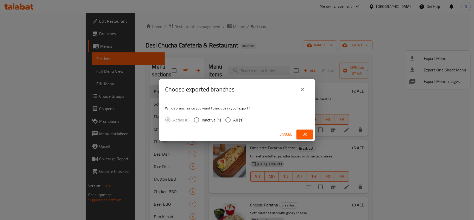
click at [236, 119] on span "All (1)" at bounding box center [239, 120] width 10 height 6
click at [234, 119] on input "All (1)" at bounding box center [228, 119] width 11 height 11
radio input "true"
click at [301, 134] on span "Ok" at bounding box center [305, 134] width 8 height 7
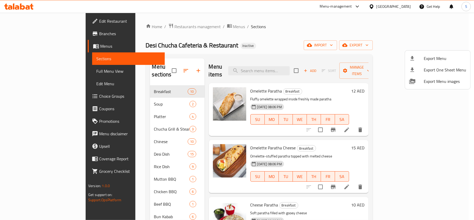
click at [373, 28] on div at bounding box center [237, 110] width 474 height 220
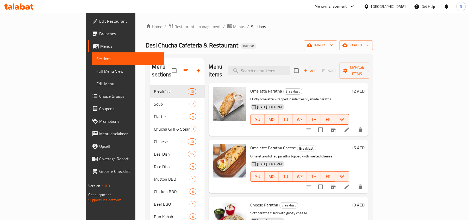
click at [384, 6] on div "United Arab Emirates" at bounding box center [388, 7] width 34 height 6
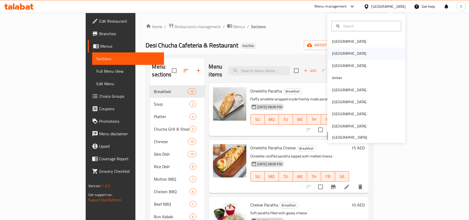
click at [339, 57] on div "[GEOGRAPHIC_DATA]" at bounding box center [349, 53] width 43 height 12
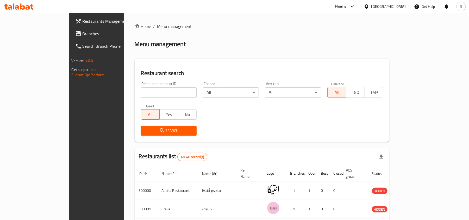
click at [83, 34] on span "Branches" at bounding box center [113, 33] width 61 height 6
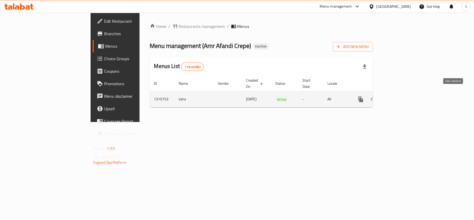
click at [402, 96] on icon "enhanced table" at bounding box center [398, 99] width 6 height 6
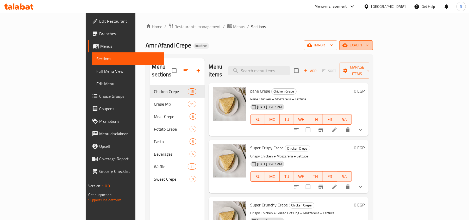
click at [369, 47] on span "export" at bounding box center [355, 45] width 25 height 7
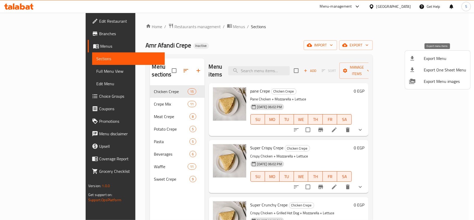
click at [424, 55] on span "Export Menu" at bounding box center [445, 58] width 42 height 6
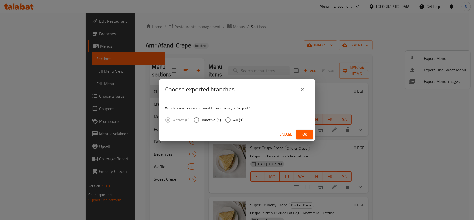
click at [233, 123] on input "All (1)" at bounding box center [228, 119] width 11 height 11
radio input "true"
click at [308, 131] on span "Ok" at bounding box center [305, 134] width 8 height 7
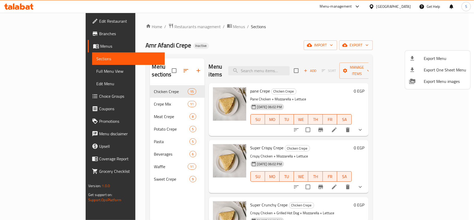
click at [279, 66] on div at bounding box center [237, 110] width 474 height 220
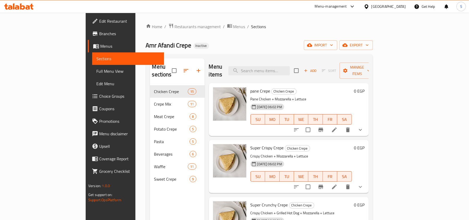
click at [279, 66] on input "search" at bounding box center [258, 70] width 61 height 9
paste input "Mix Chocolate Waffle"
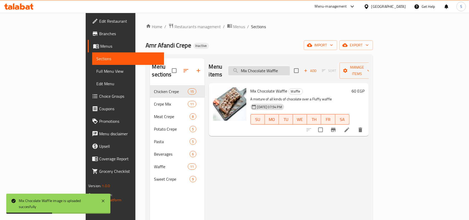
click at [281, 68] on input "Mix Chocolate Waffle" at bounding box center [258, 70] width 61 height 9
paste input "Cola Can"
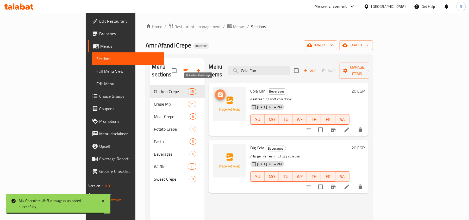
click at [218, 92] on icon "upload picture" at bounding box center [220, 94] width 5 height 5
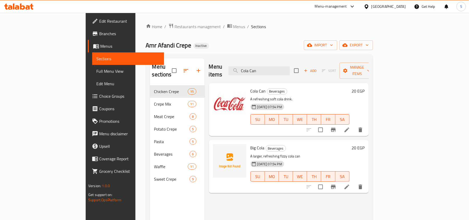
click at [315, 73] on div "Menu items Cola Can Add Sort Manage items" at bounding box center [289, 70] width 160 height 25
click at [290, 67] on input "Cola Can" at bounding box center [258, 70] width 61 height 9
paste input "Mirand"
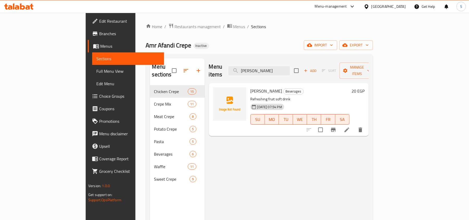
type input "[PERSON_NAME]"
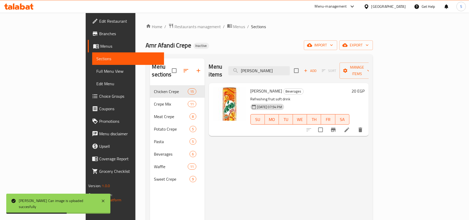
click at [279, 40] on div "Home / Restaurants management / Menus / Sections Amr Afandi Crepe Inactive impo…" at bounding box center [259, 152] width 227 height 259
click at [369, 43] on span "export" at bounding box center [355, 45] width 25 height 7
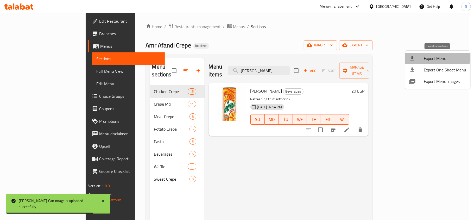
click at [416, 55] on div at bounding box center [416, 58] width 15 height 6
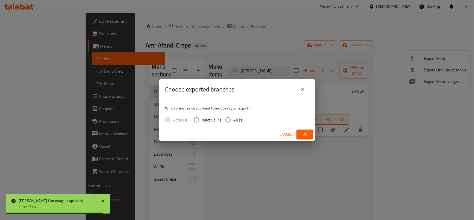
click at [229, 119] on input "All (1)" at bounding box center [228, 119] width 11 height 11
radio input "true"
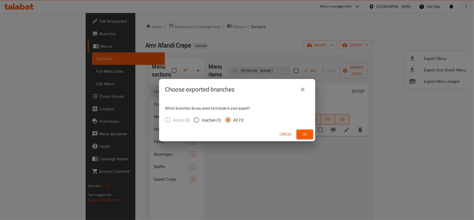
click at [297, 132] on button "Ok" at bounding box center [305, 134] width 17 height 10
